Goal: Task Accomplishment & Management: Complete application form

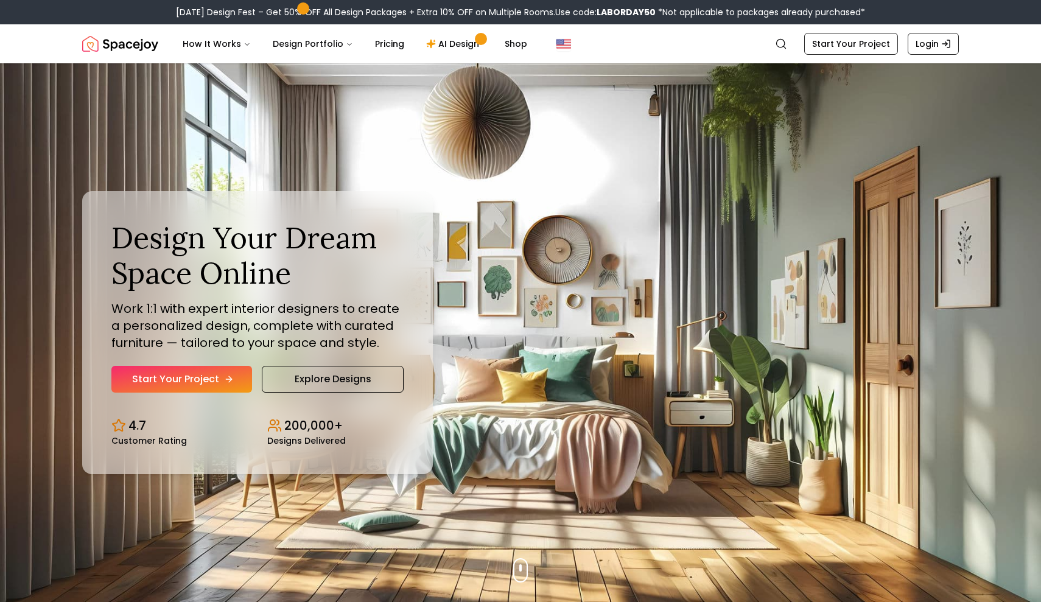
click at [191, 379] on link "Start Your Project" at bounding box center [181, 379] width 141 height 27
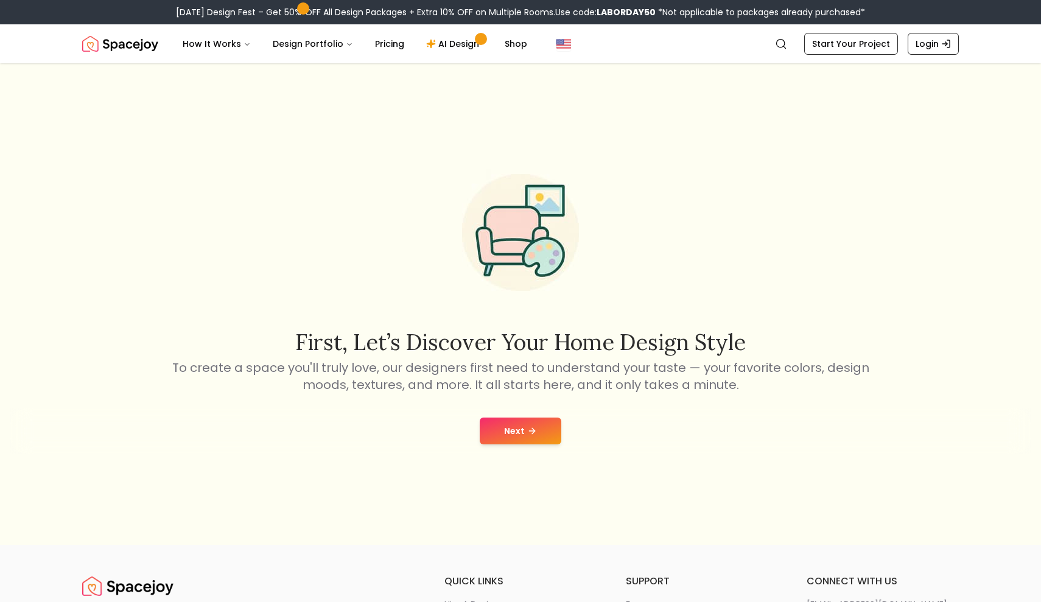
click at [514, 441] on button "Next" at bounding box center [521, 431] width 82 height 27
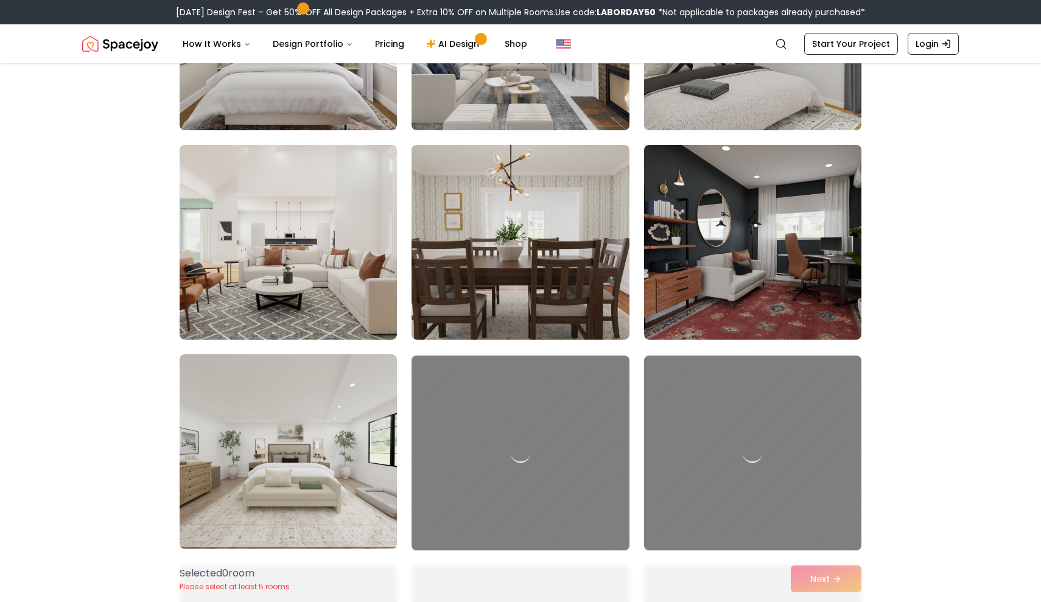
scroll to position [441, 0]
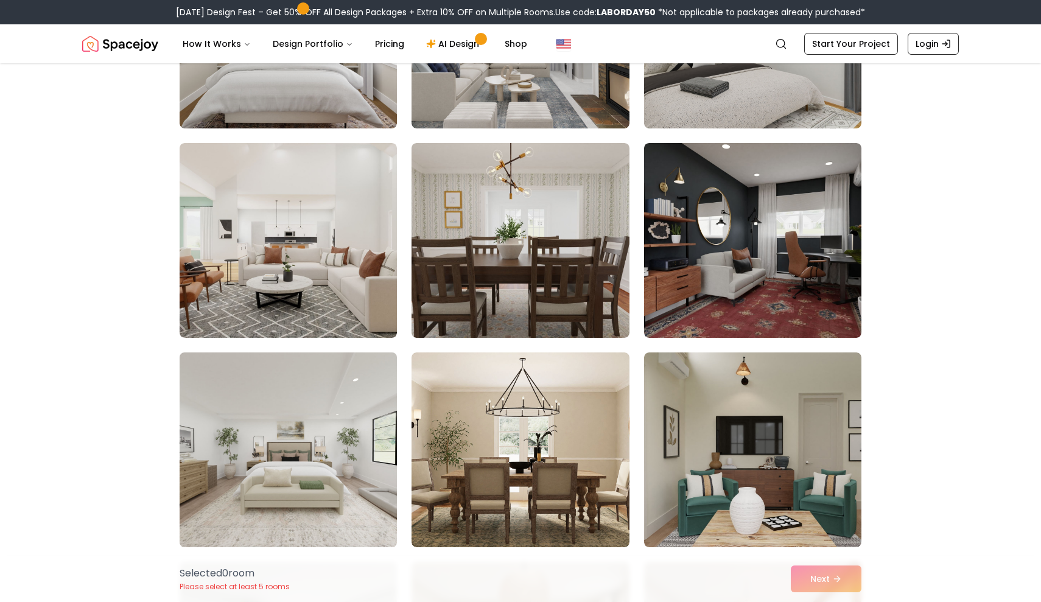
click at [261, 424] on img at bounding box center [288, 450] width 228 height 205
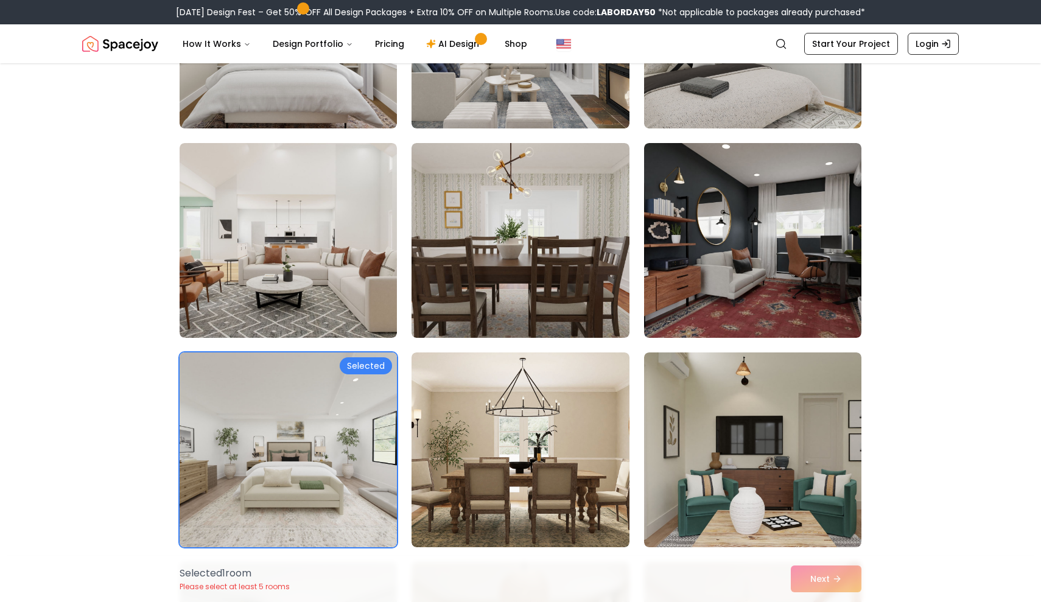
click at [354, 365] on div "Selected" at bounding box center [366, 365] width 52 height 17
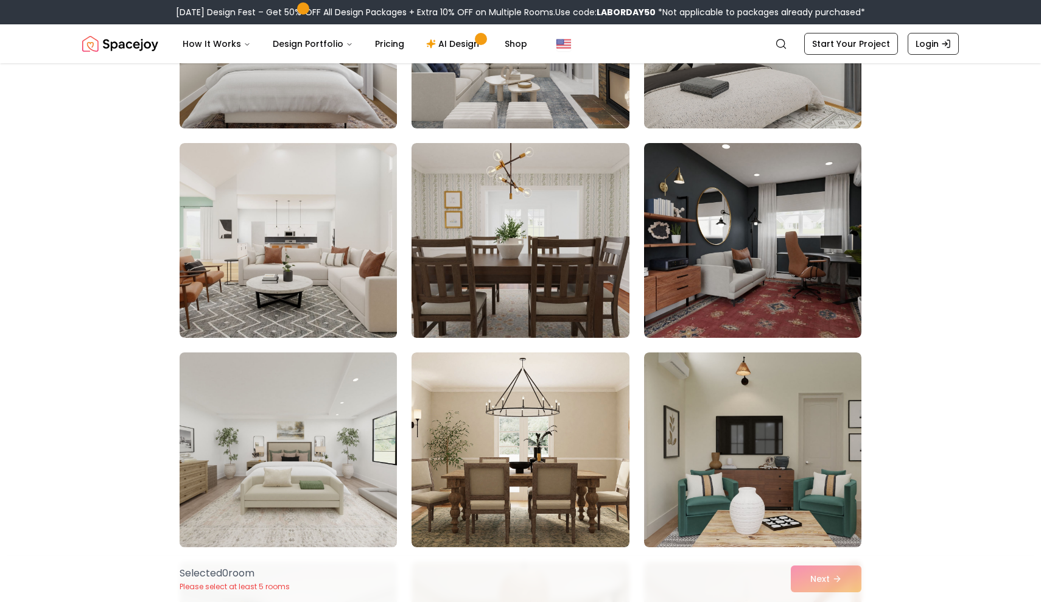
click at [345, 392] on img at bounding box center [288, 450] width 228 height 205
